Goal: Information Seeking & Learning: Learn about a topic

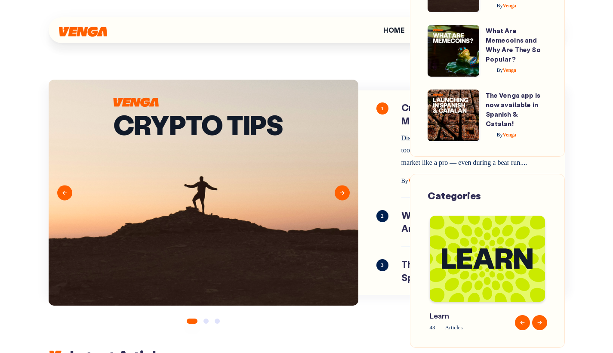
scroll to position [816, 0]
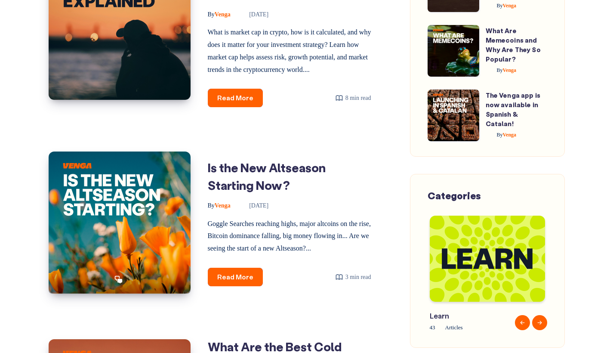
click at [151, 212] on img at bounding box center [120, 222] width 142 height 142
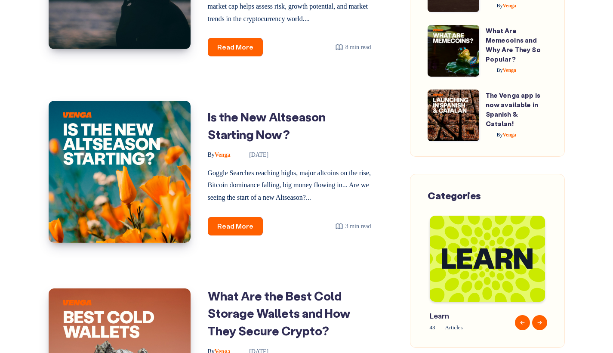
scroll to position [978, 0]
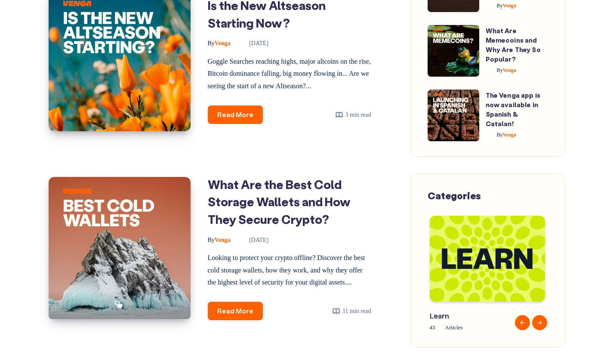
click at [124, 225] on img at bounding box center [120, 248] width 142 height 142
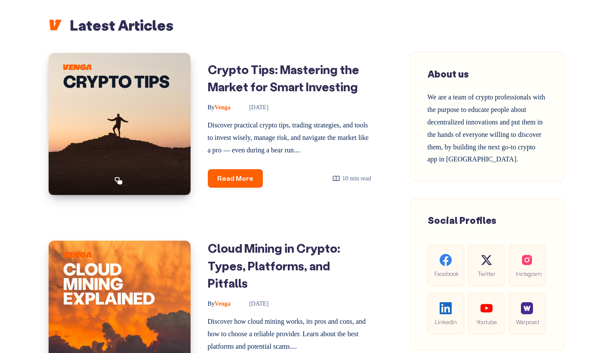
scroll to position [329, 0]
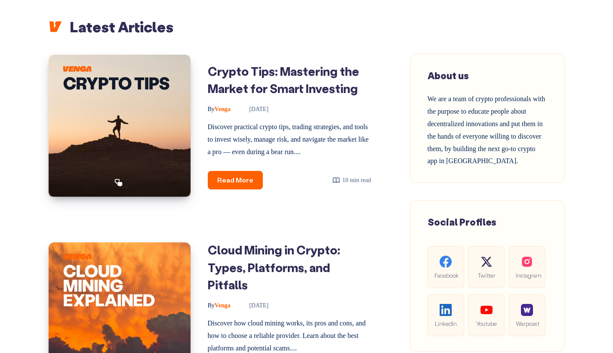
click at [119, 116] on img at bounding box center [120, 126] width 142 height 142
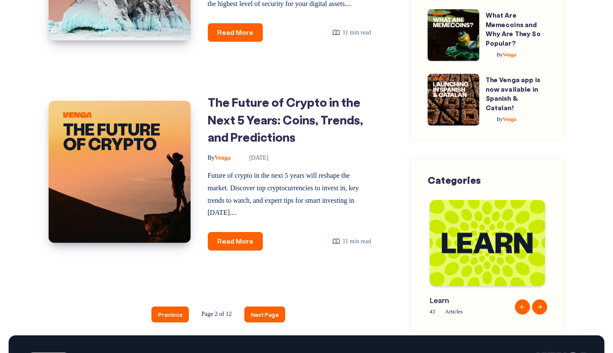
scroll to position [1362, 0]
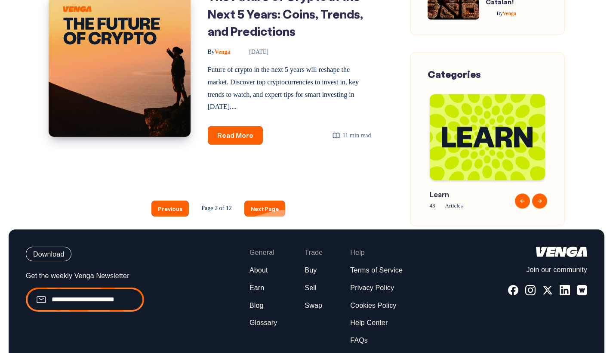
click at [263, 210] on link "Next Page" at bounding box center [264, 208] width 41 height 16
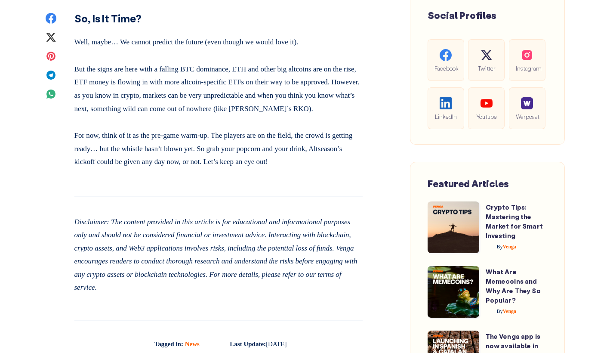
scroll to position [1100, 0]
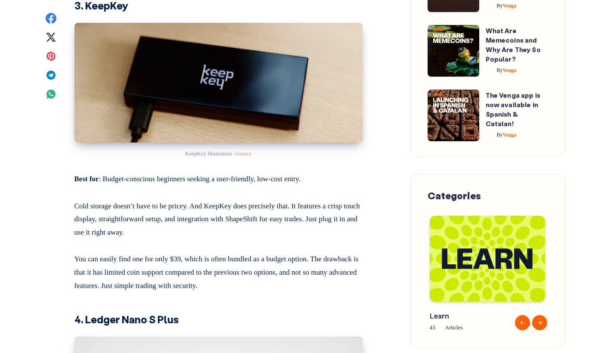
scroll to position [3246, 0]
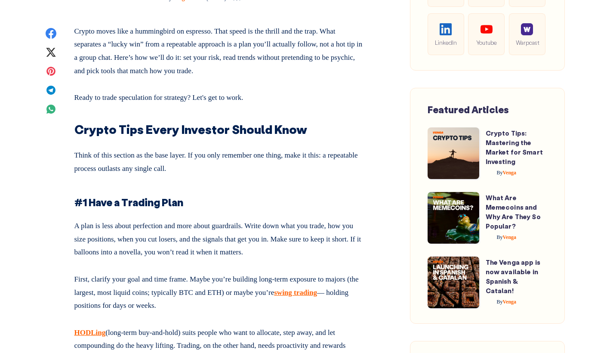
scroll to position [454, 0]
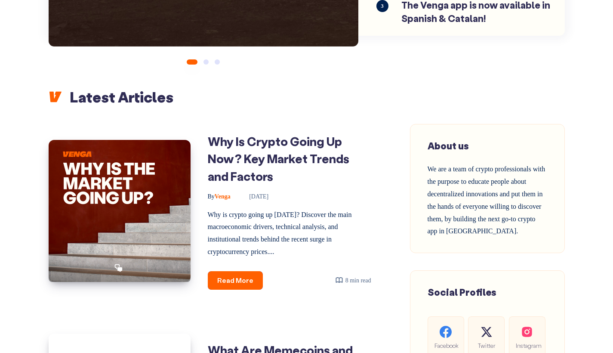
scroll to position [308, 0]
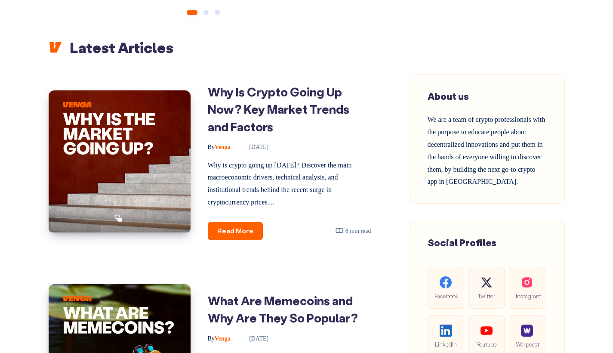
click at [159, 157] on img at bounding box center [120, 161] width 142 height 142
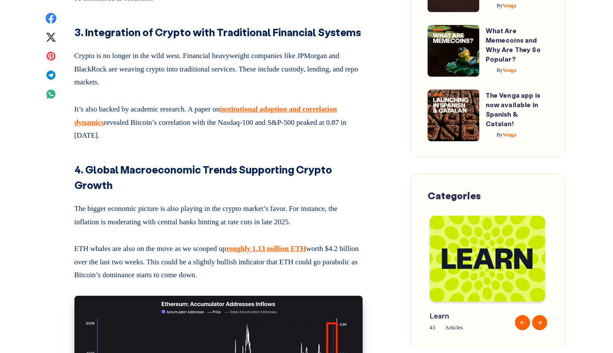
scroll to position [1171, 0]
